Goal: Task Accomplishment & Management: Use online tool/utility

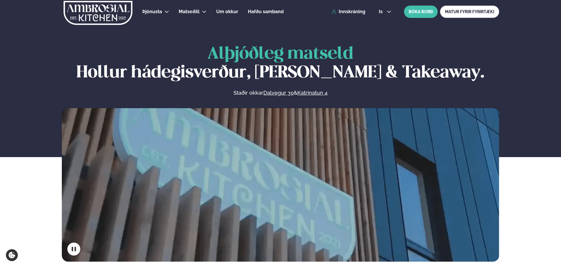
click at [354, 16] on div "Þjónusta Hádegismatur fyrir fyrirtæki Fyrirtækja veitingar Einkapartý Matseðill…" at bounding box center [280, 11] width 472 height 23
click at [354, 14] on link "Innskráning" at bounding box center [349, 11] width 34 height 5
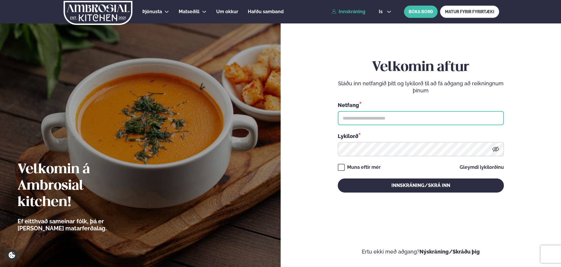
drag, startPoint x: 359, startPoint y: 120, endPoint x: 358, endPoint y: 123, distance: 3.9
click at [359, 120] on input "text" at bounding box center [421, 118] width 166 height 14
click at [358, 119] on input "text" at bounding box center [421, 118] width 166 height 14
type input "**********"
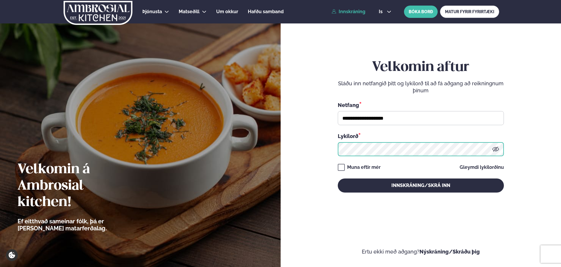
click at [338, 178] on button "Innskráning/Skrá inn" at bounding box center [421, 185] width 166 height 14
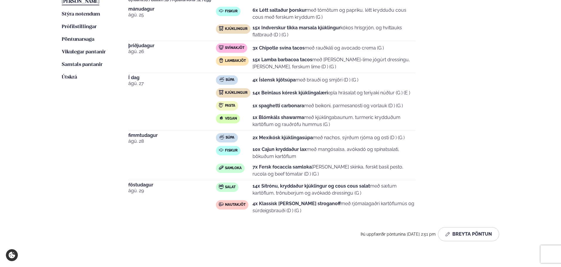
scroll to position [234, 0]
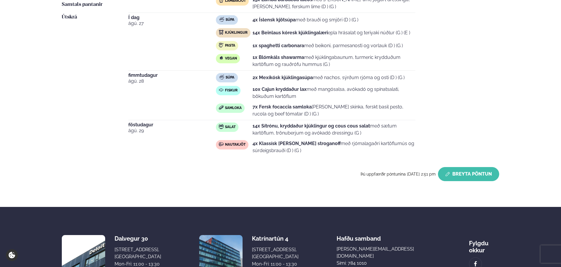
click at [448, 172] on icon "button" at bounding box center [447, 174] width 5 height 5
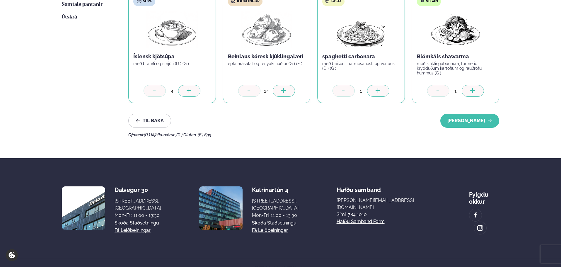
click at [190, 88] on icon at bounding box center [189, 91] width 6 height 6
click at [481, 124] on button "[PERSON_NAME]" at bounding box center [469, 121] width 59 height 14
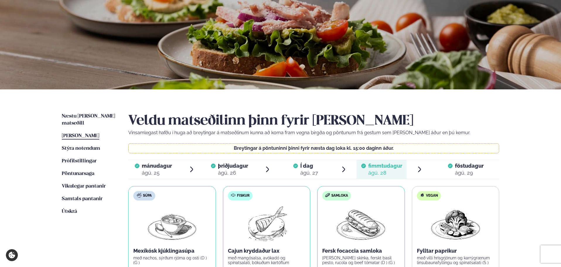
scroll to position [0, 0]
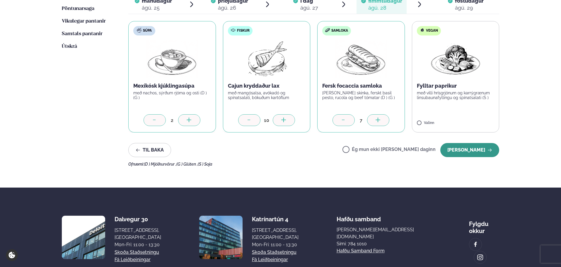
click at [482, 150] on button "[PERSON_NAME]" at bounding box center [469, 150] width 59 height 14
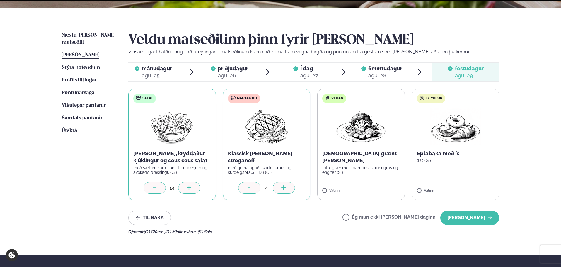
scroll to position [205, 0]
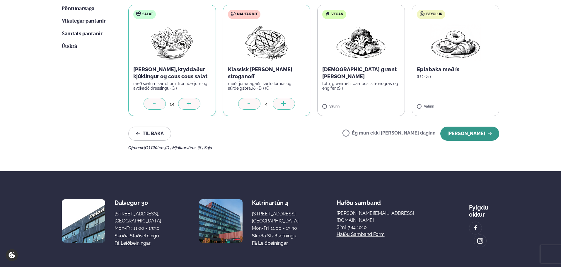
click at [479, 136] on button "[PERSON_NAME]" at bounding box center [469, 134] width 59 height 14
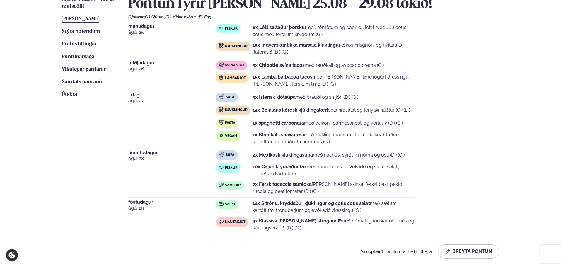
scroll to position [117, 0]
